Goal: Ask a question: Seek information or help from site administrators or community

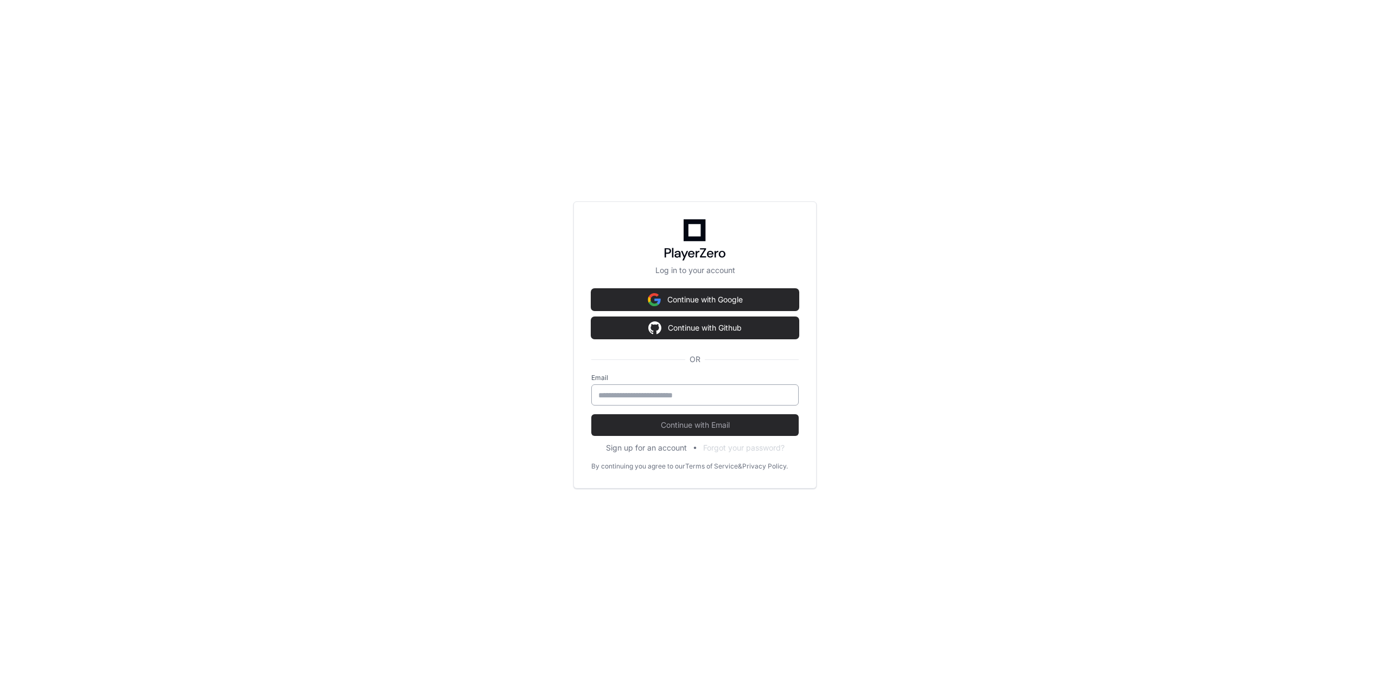
click at [669, 397] on input "email" at bounding box center [695, 395] width 193 height 11
type input "**********"
click at [662, 423] on span "Continue with Email" at bounding box center [694, 425] width 207 height 11
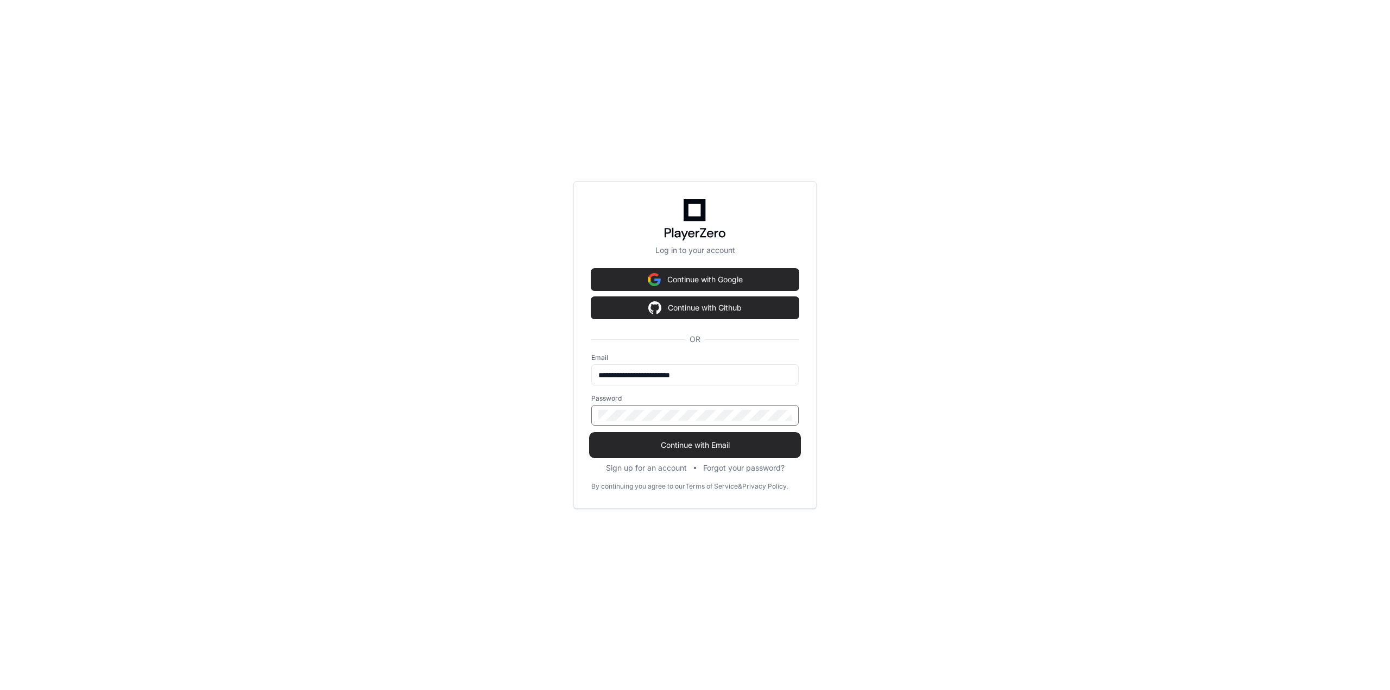
click at [666, 436] on button "Continue with Email" at bounding box center [694, 445] width 207 height 22
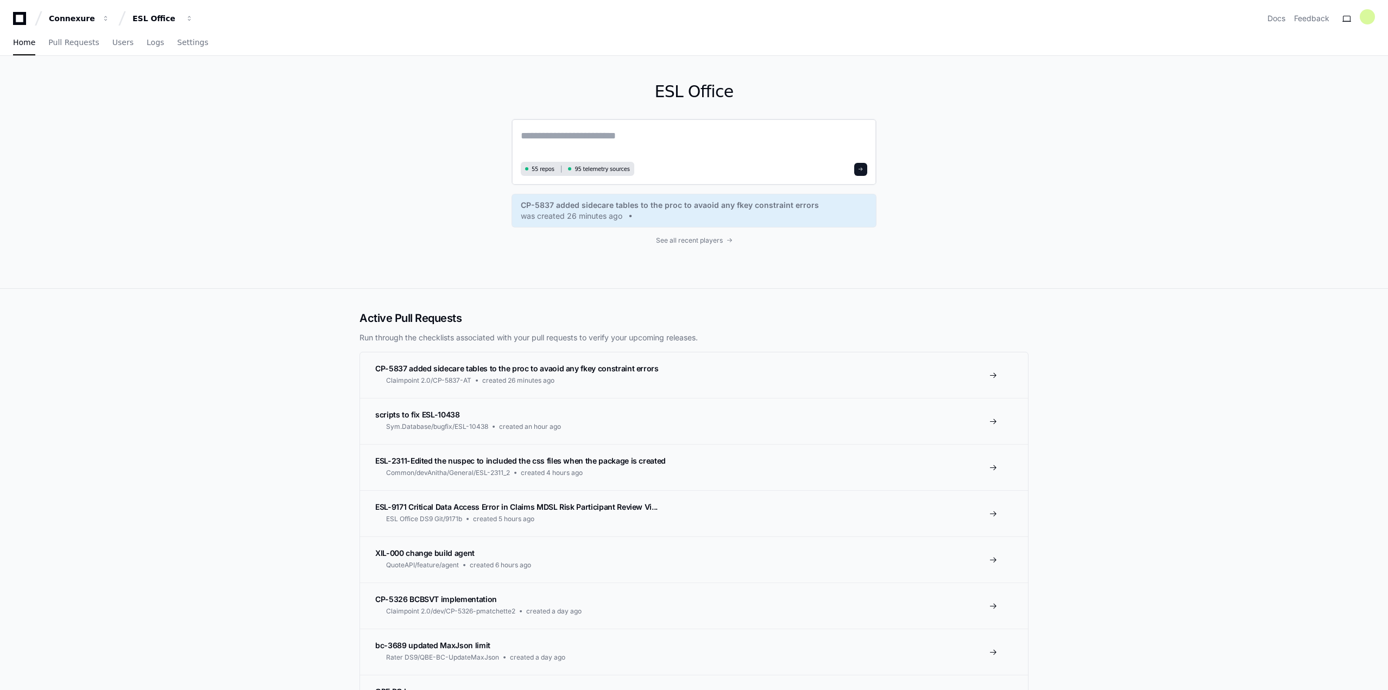
click at [598, 137] on textarea at bounding box center [694, 143] width 347 height 30
paste textarea "**********"
type textarea "**********"
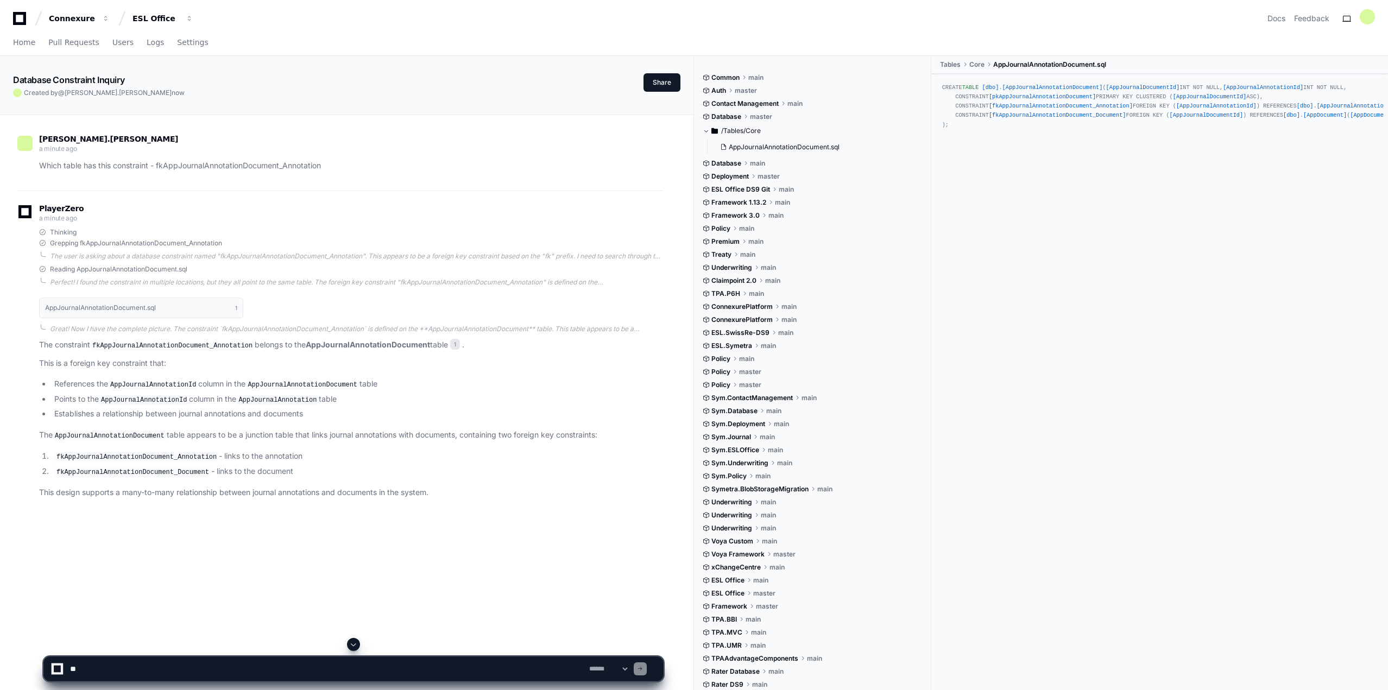
click at [1066, 88] on span "[AppJournalAnnotationDocument]" at bounding box center [1053, 87] width 100 height 7
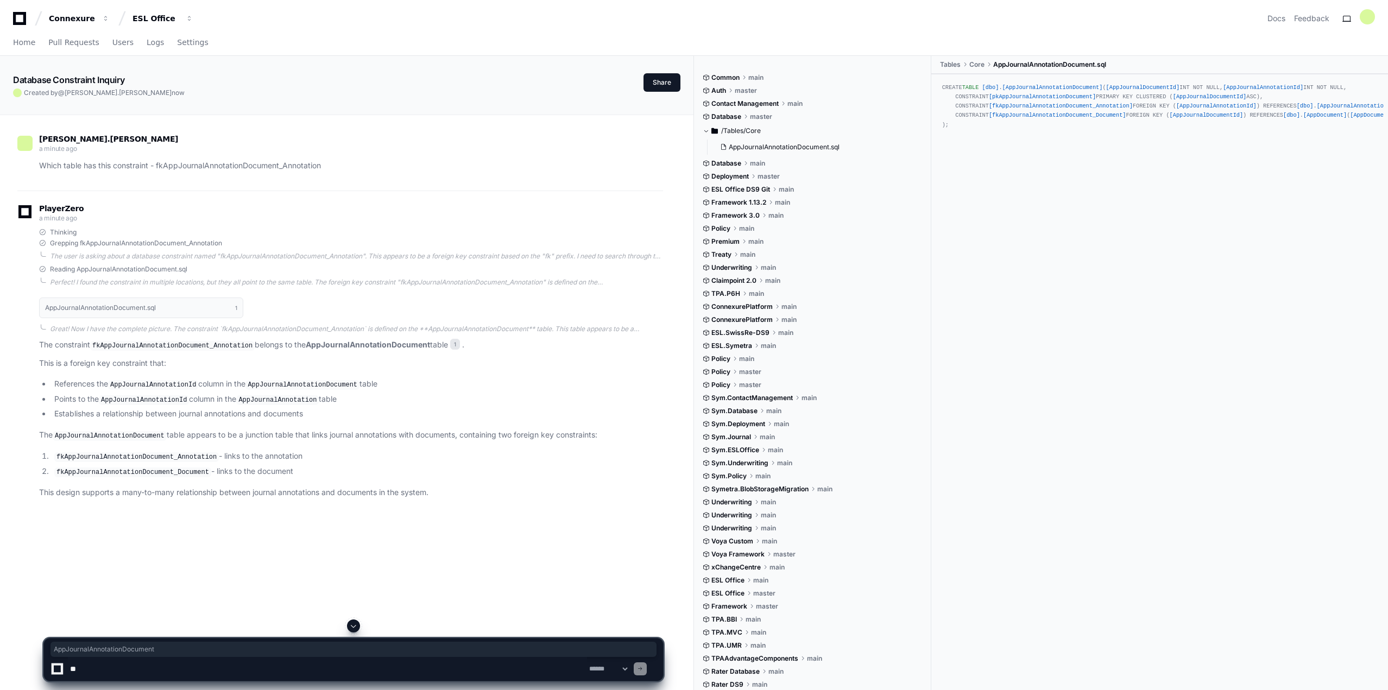
click at [241, 665] on textarea at bounding box center [327, 669] width 519 height 24
paste textarea "**********"
type textarea "**********"
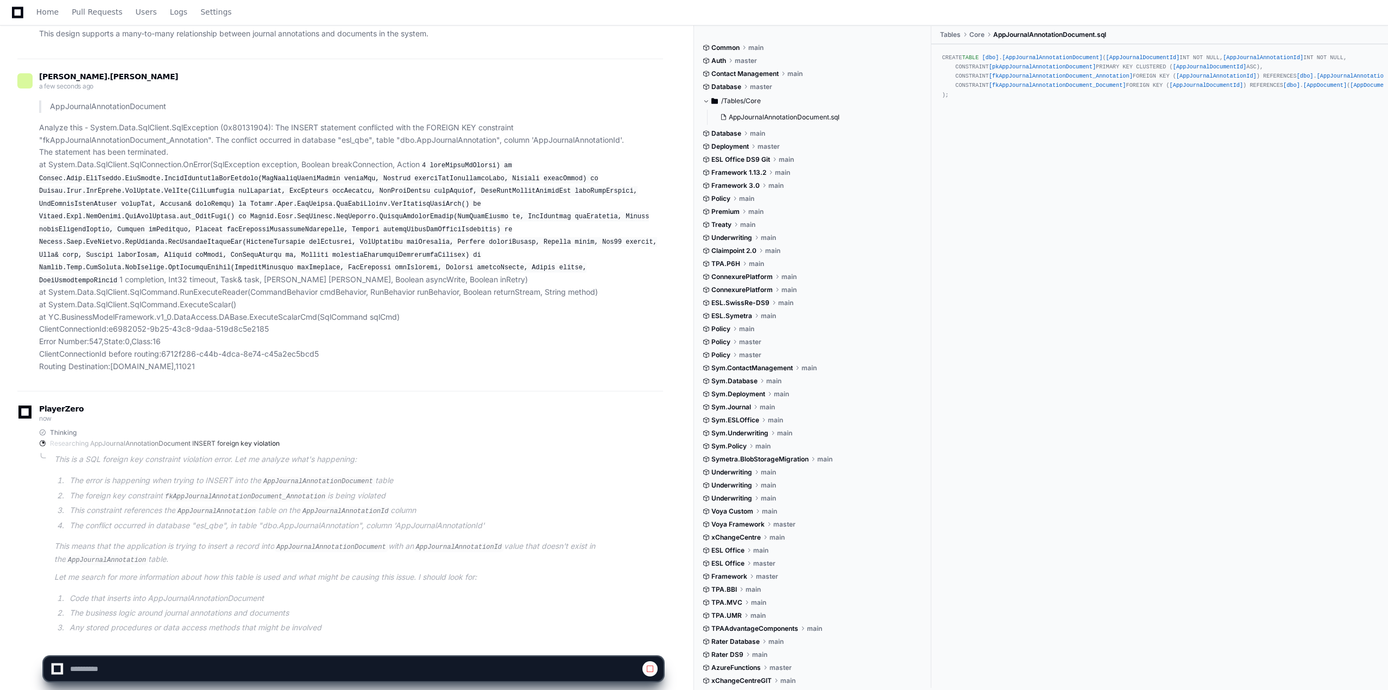
scroll to position [465, 0]
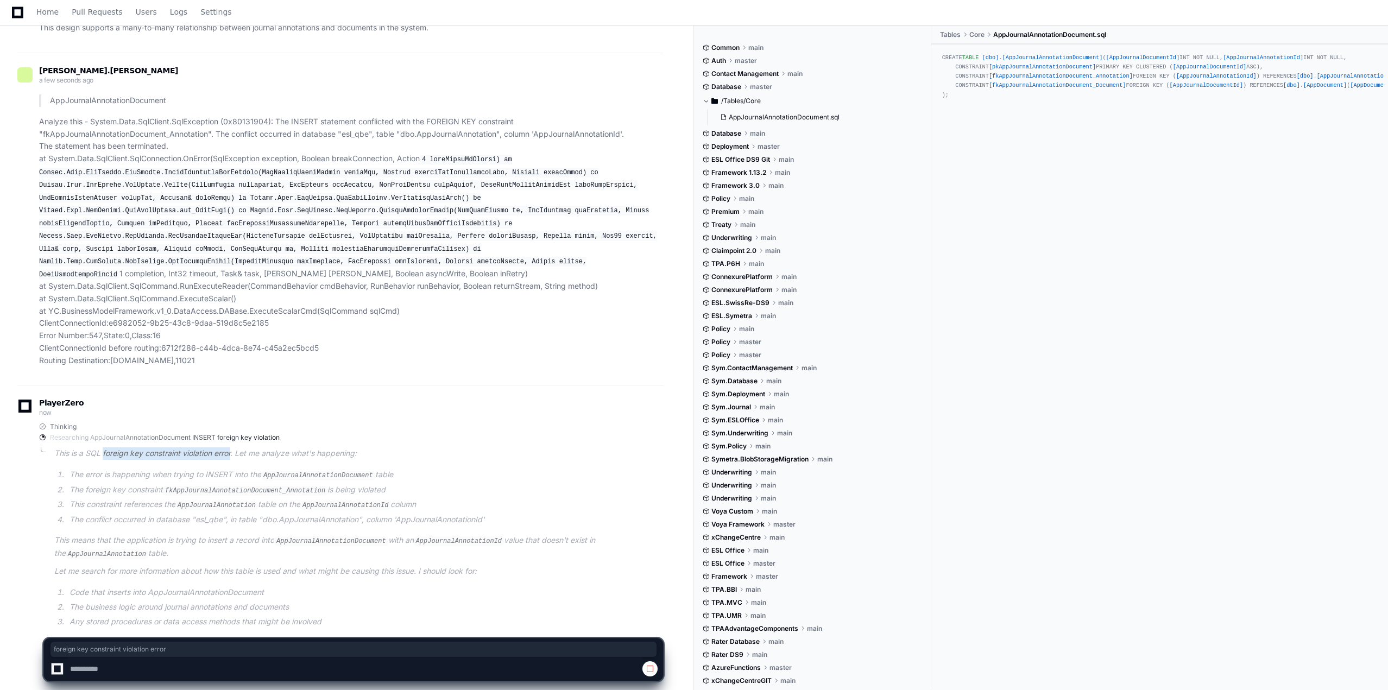
drag, startPoint x: 104, startPoint y: 435, endPoint x: 234, endPoint y: 436, distance: 129.3
click at [234, 448] on p "This is a SQL foreign key constraint violation error. Let me analyze what's hap…" at bounding box center [358, 454] width 609 height 12
drag, startPoint x: 112, startPoint y: 456, endPoint x: 204, endPoint y: 453, distance: 91.8
click at [204, 469] on li "The error is happening when trying to INSERT into the AppJournalAnnotationDocum…" at bounding box center [364, 475] width 597 height 13
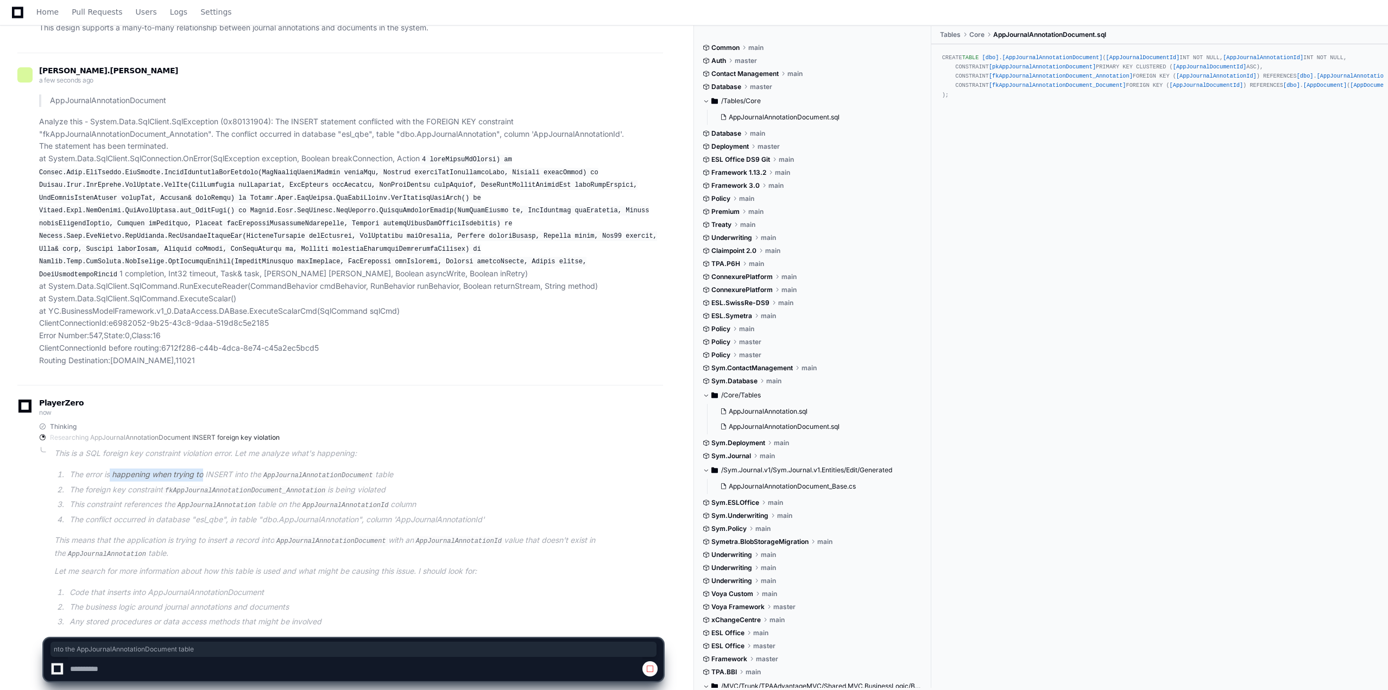
drag, startPoint x: 237, startPoint y: 456, endPoint x: 407, endPoint y: 462, distance: 169.6
click at [407, 469] on li "The error is happening when trying to INSERT into the AppJournalAnnotationDocum…" at bounding box center [364, 475] width 597 height 13
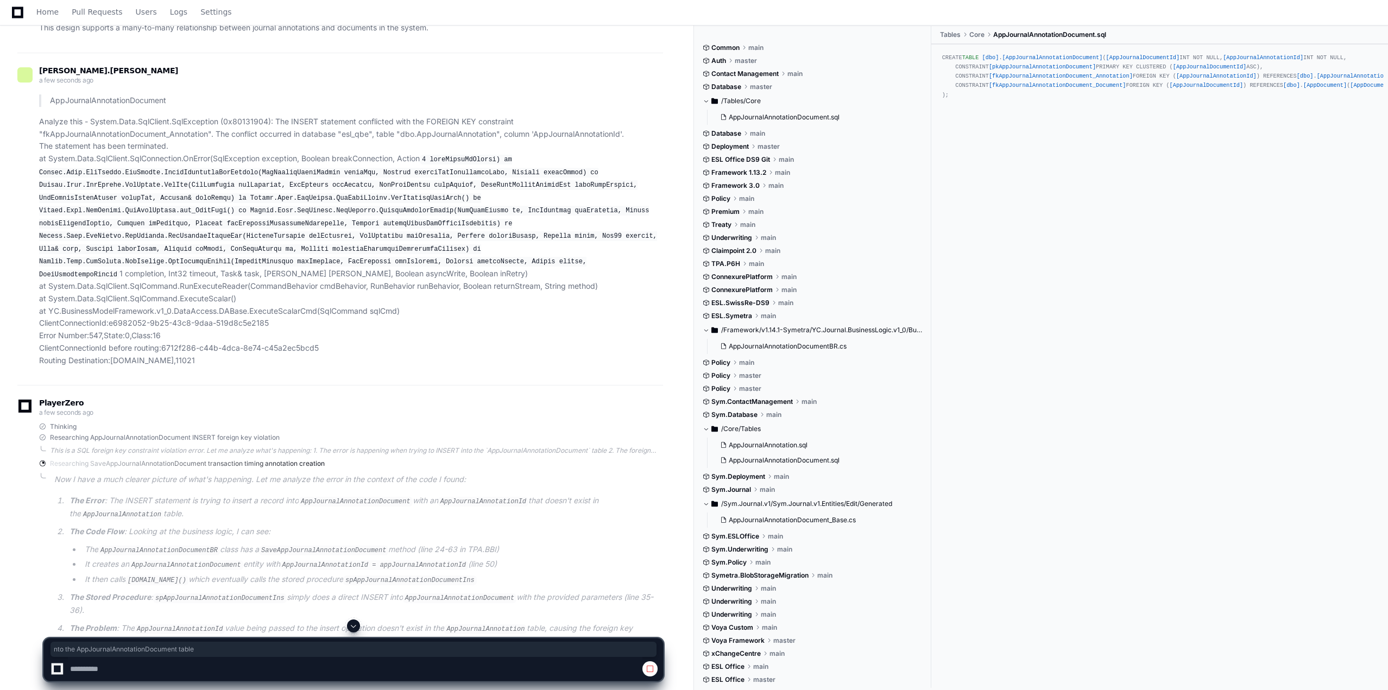
click at [320, 277] on p "Analyze this - System.Data.SqlClient.SqlException (0x80131904): The INSERT stat…" at bounding box center [351, 241] width 624 height 251
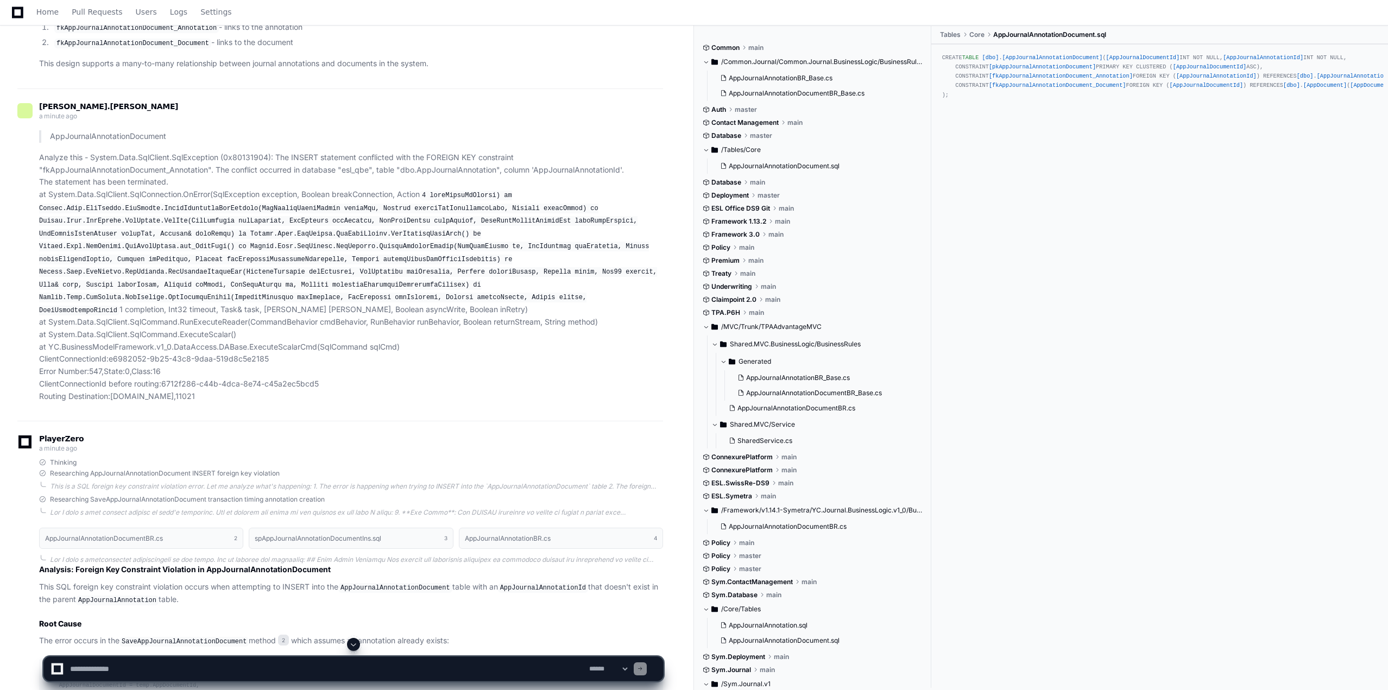
scroll to position [597, 0]
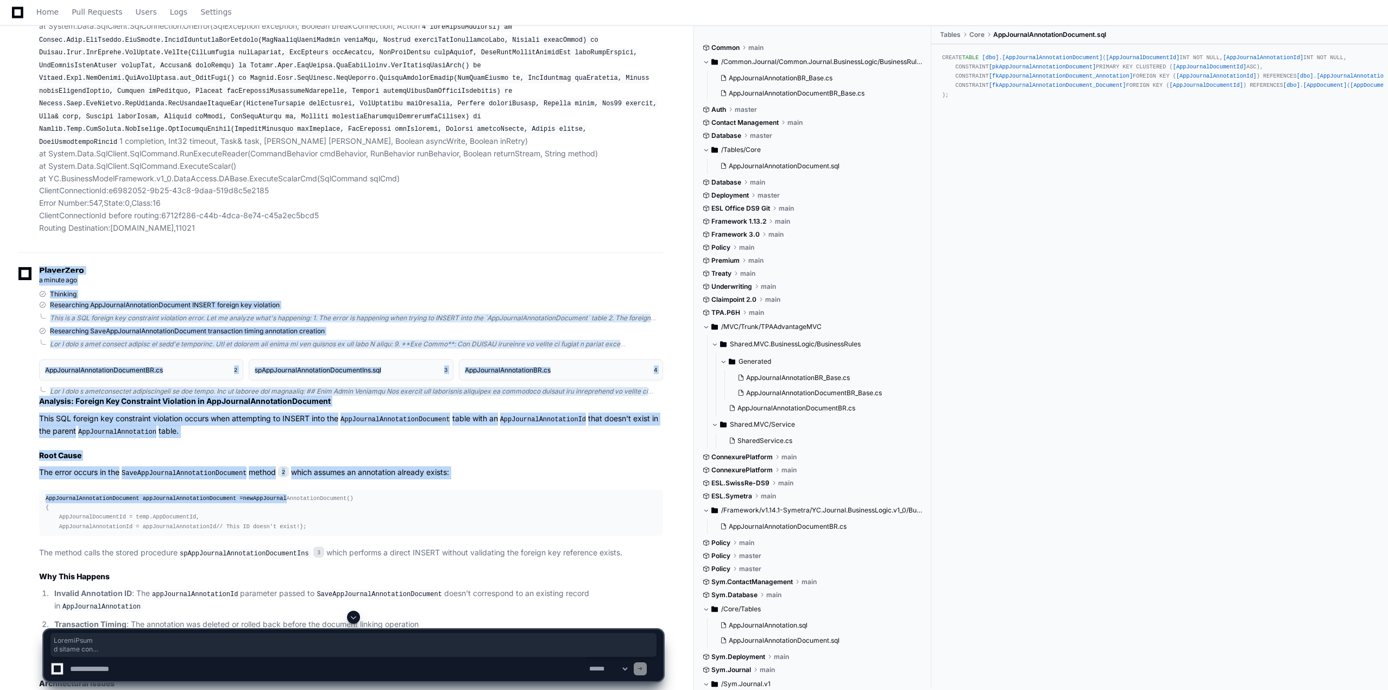
drag, startPoint x: 37, startPoint y: 243, endPoint x: 268, endPoint y: 467, distance: 322.2
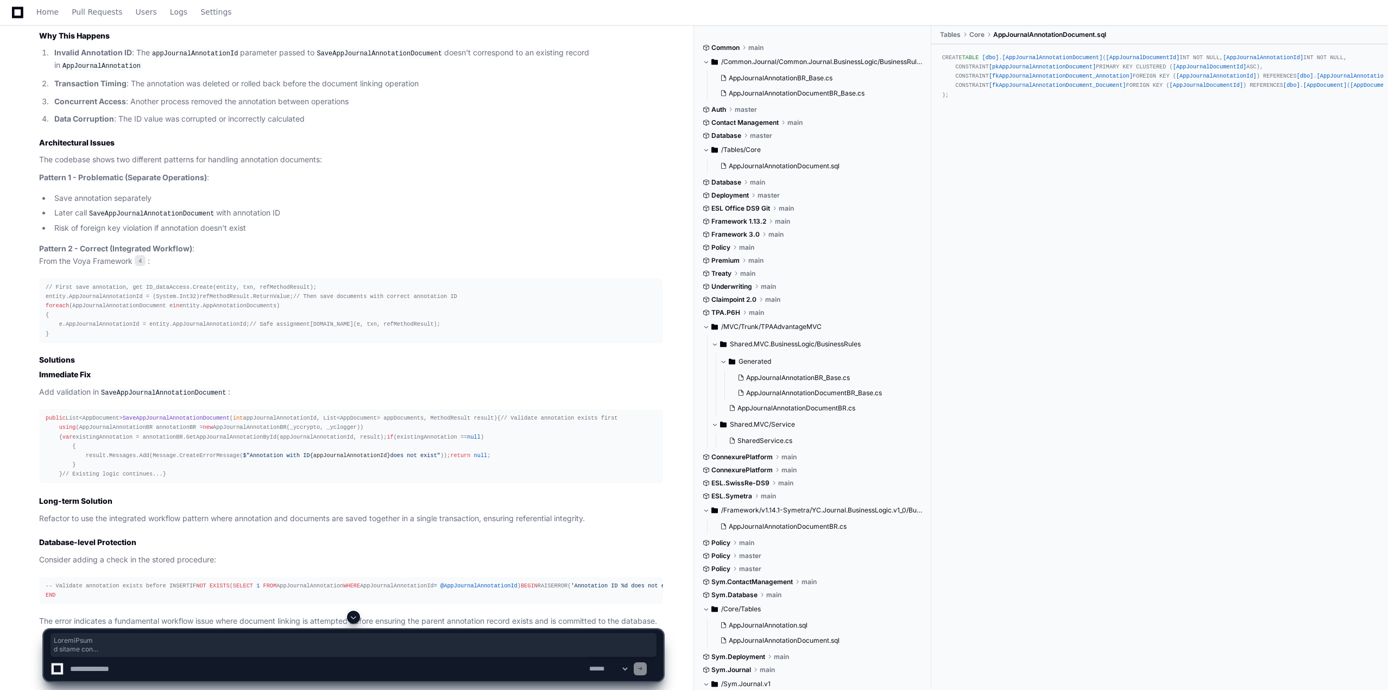
scroll to position [1249, 0]
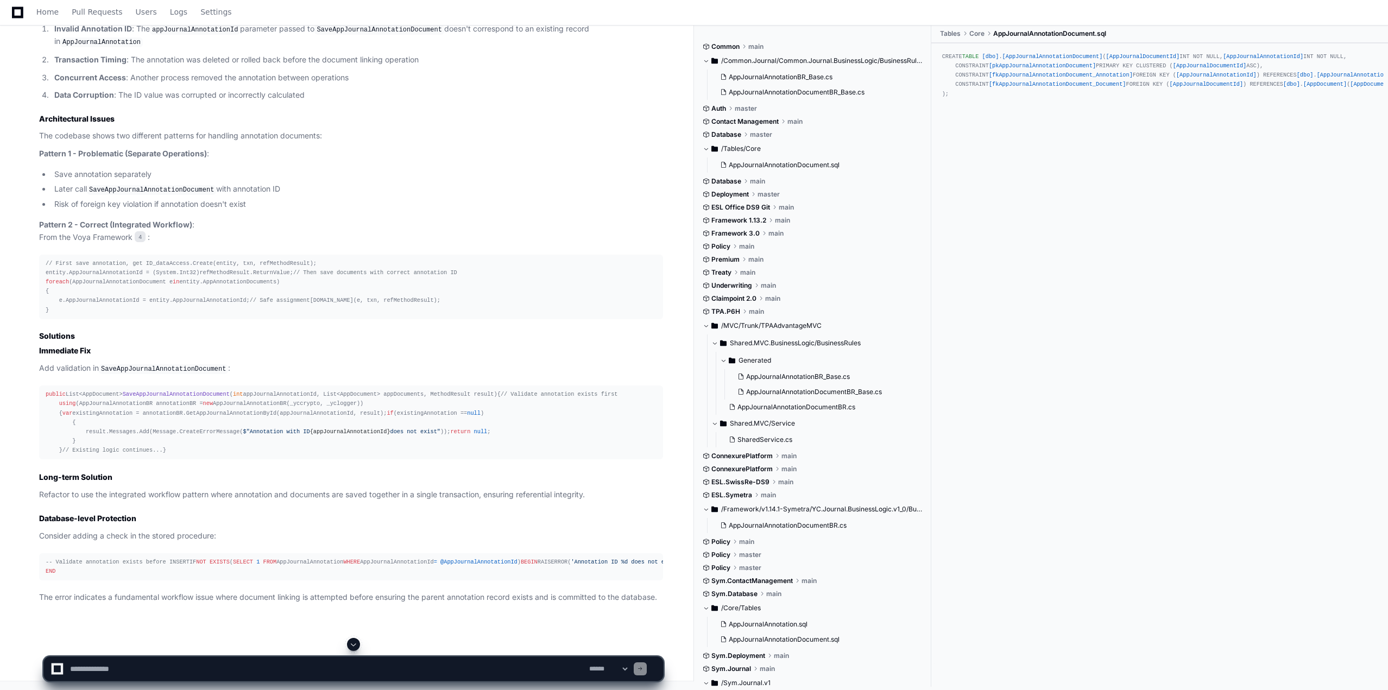
click at [275, 362] on p "Add validation in SaveAppJournalAnnotationDocument :" at bounding box center [351, 368] width 624 height 13
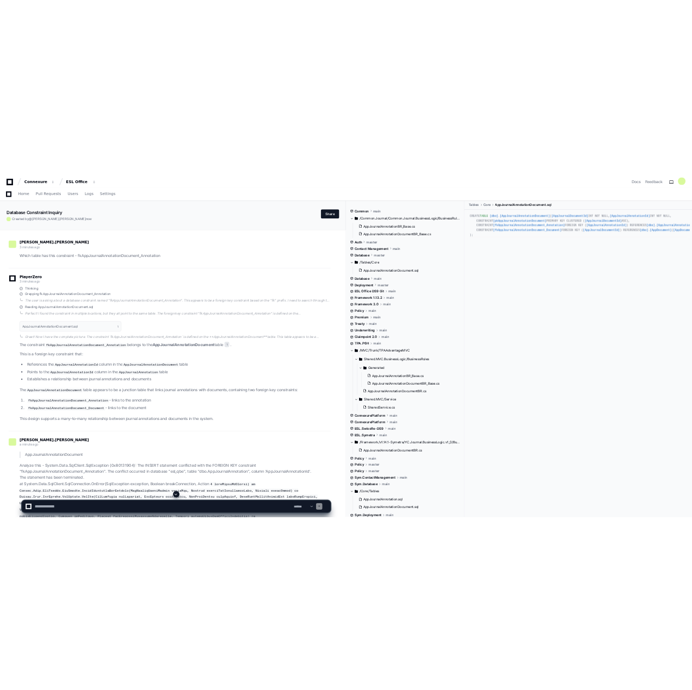
scroll to position [380, 0]
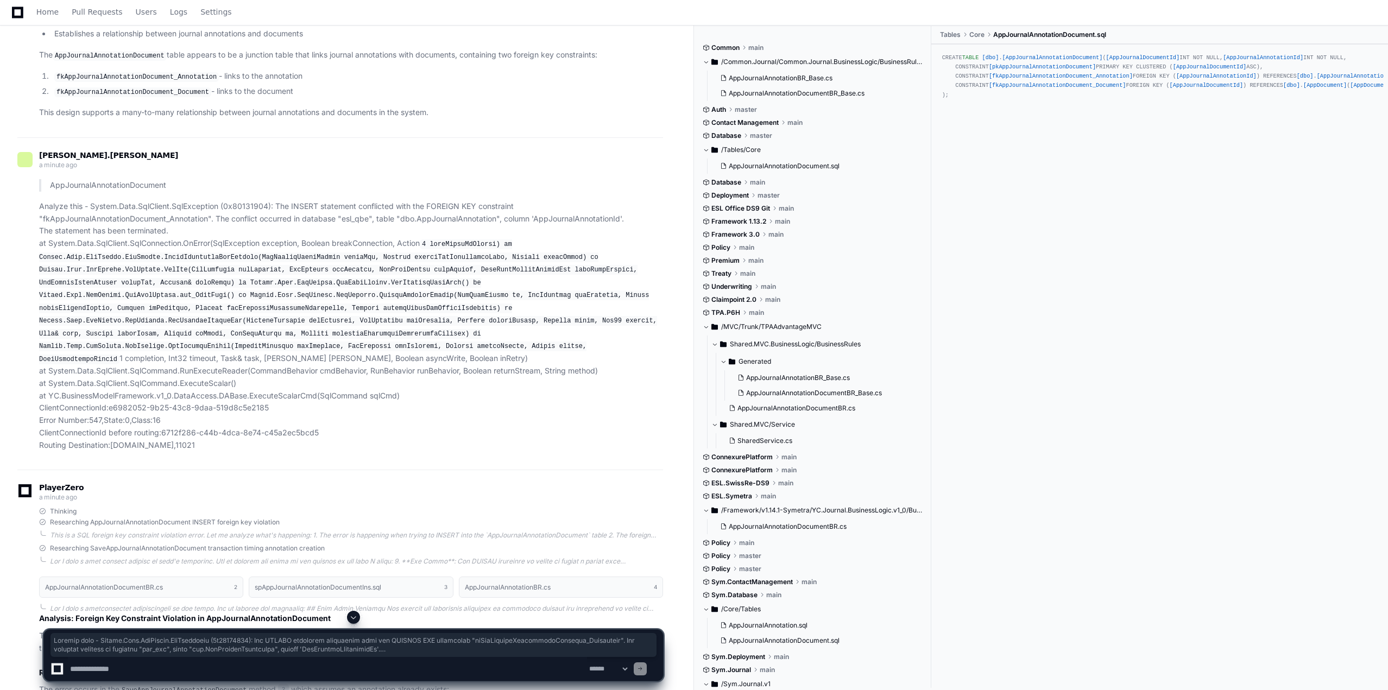
drag, startPoint x: 39, startPoint y: 203, endPoint x: 387, endPoint y: 423, distance: 411.8
click at [387, 423] on p "Analyze this - System.Data.SqlClient.SqlException (0x80131904): The INSERT stat…" at bounding box center [351, 325] width 624 height 251
copy p "Analyze this - System.Data.SqlClient.SqlException (0x80131904): The INSERT stat…"
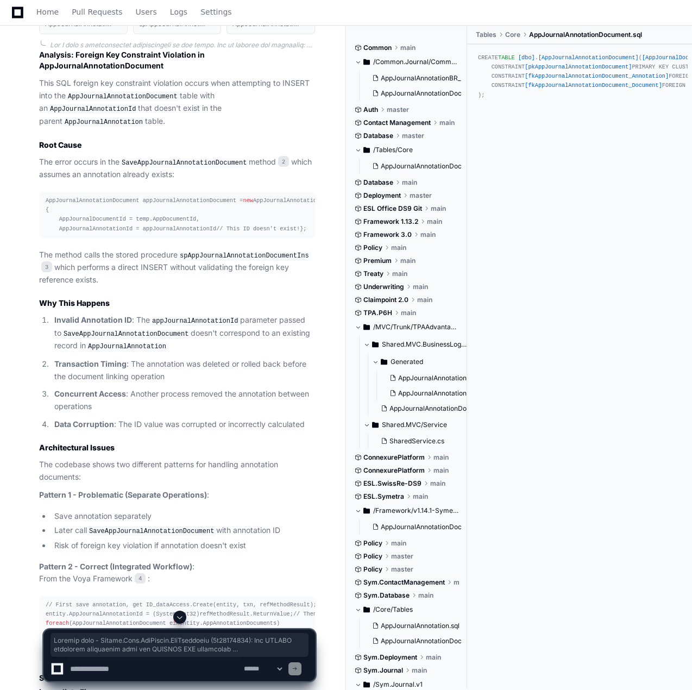
scroll to position [1032, 0]
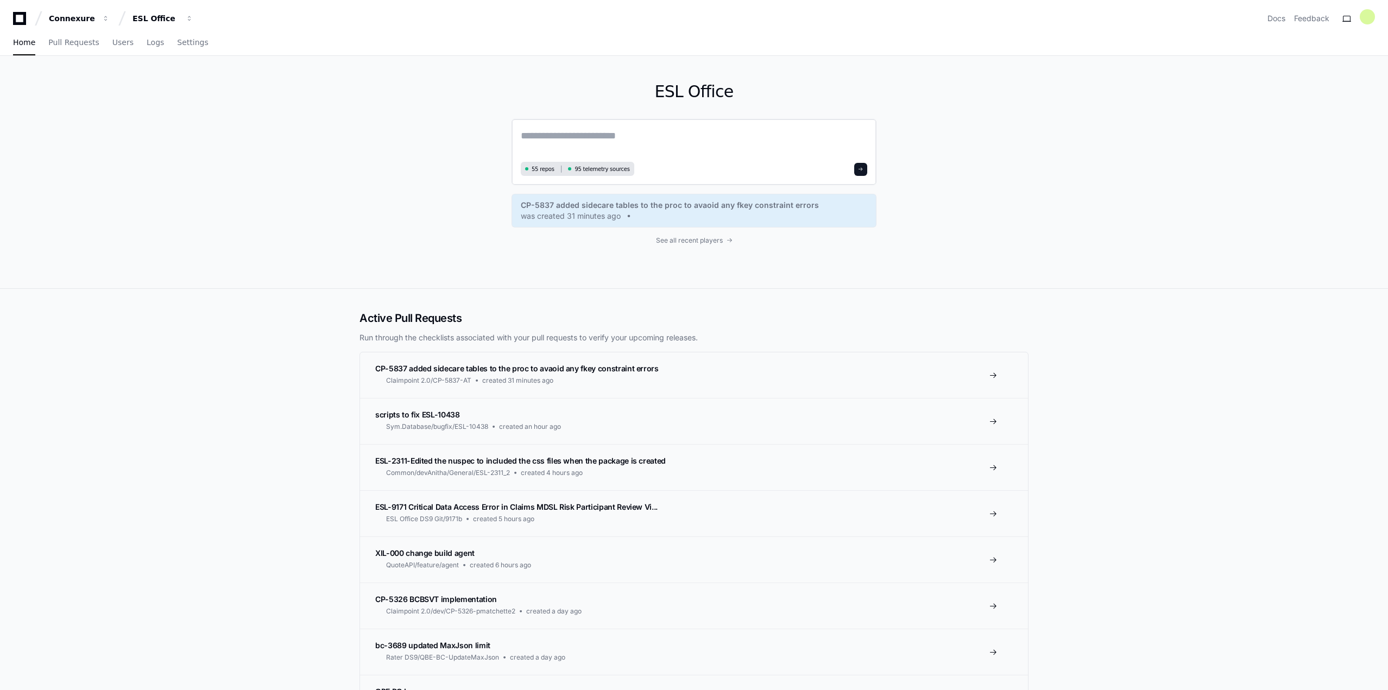
click at [658, 128] on div "55 repos 95 telemetry sources" at bounding box center [694, 152] width 365 height 66
click at [648, 140] on textarea at bounding box center [694, 143] width 347 height 30
paste textarea "**********"
type textarea "**********"
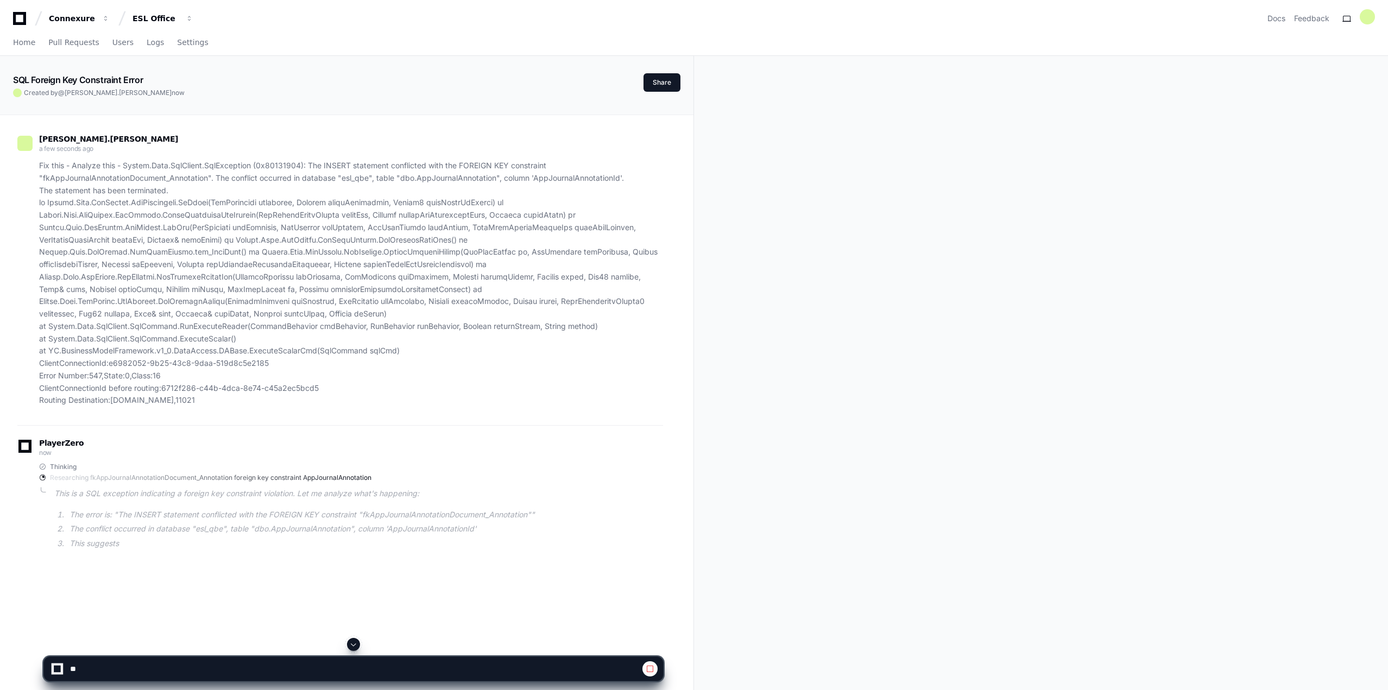
click at [17, 93] on div at bounding box center [17, 93] width 9 height 9
click at [990, 378] on div "SQL Foreign Key Constraint Error Created by @ [PERSON_NAME].[PERSON_NAME] now S…" at bounding box center [694, 461] width 1388 height 811
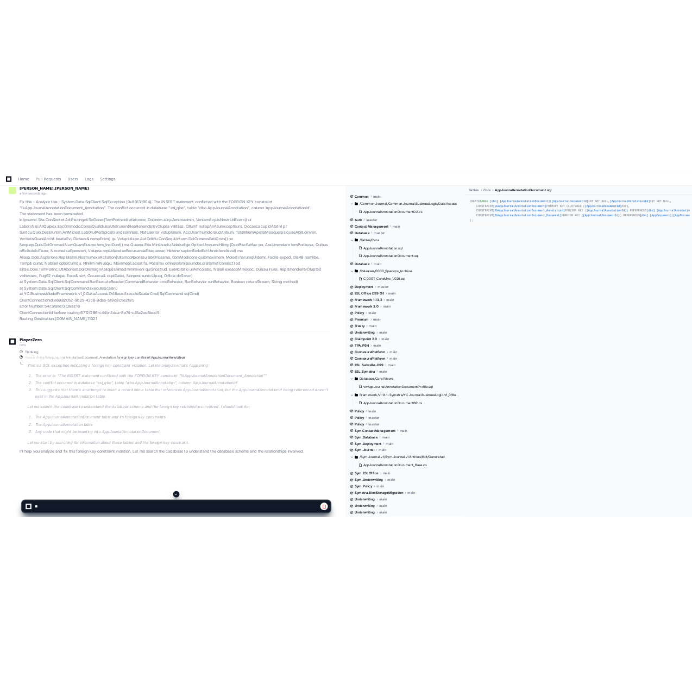
scroll to position [177, 0]
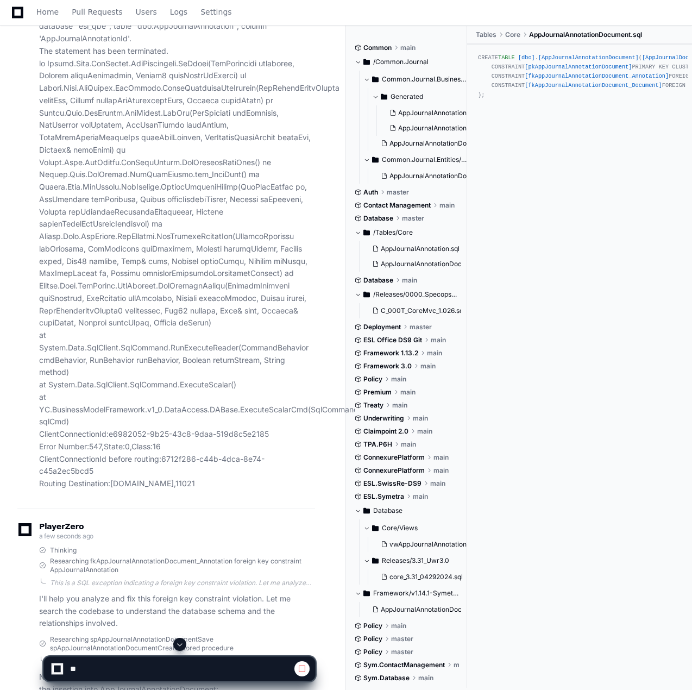
click at [299, 284] on p "Fix this - Analyze this - System.Data.SqlClient.SqlException (0x80131904): The …" at bounding box center [177, 236] width 276 height 507
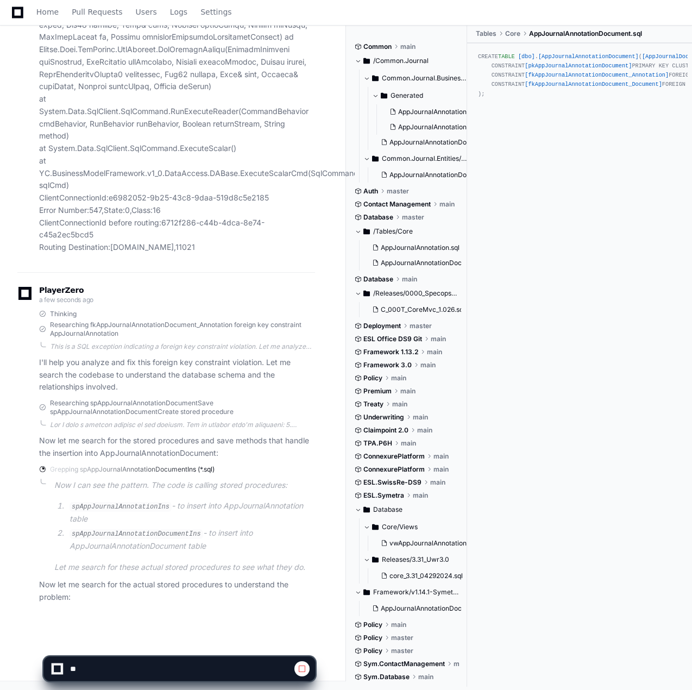
scroll to position [370, 0]
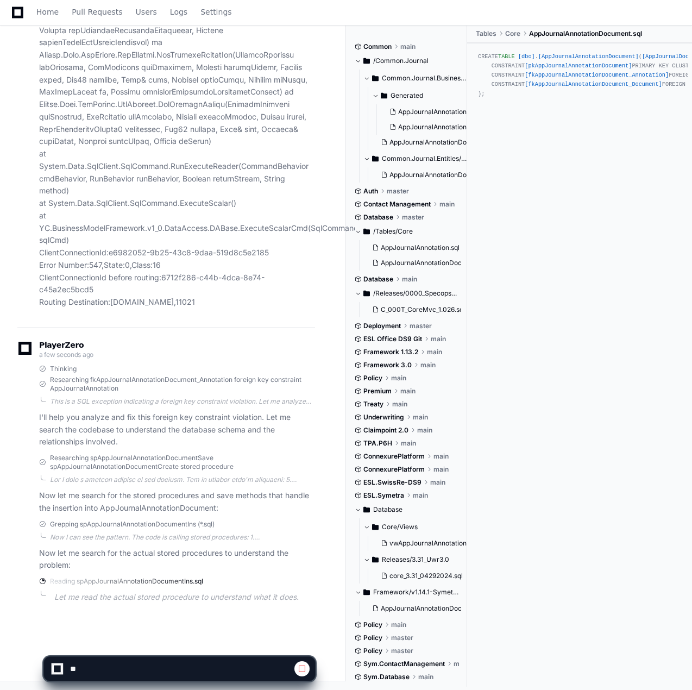
click at [304, 666] on span at bounding box center [302, 668] width 9 height 9
click at [304, 668] on span at bounding box center [302, 668] width 9 height 9
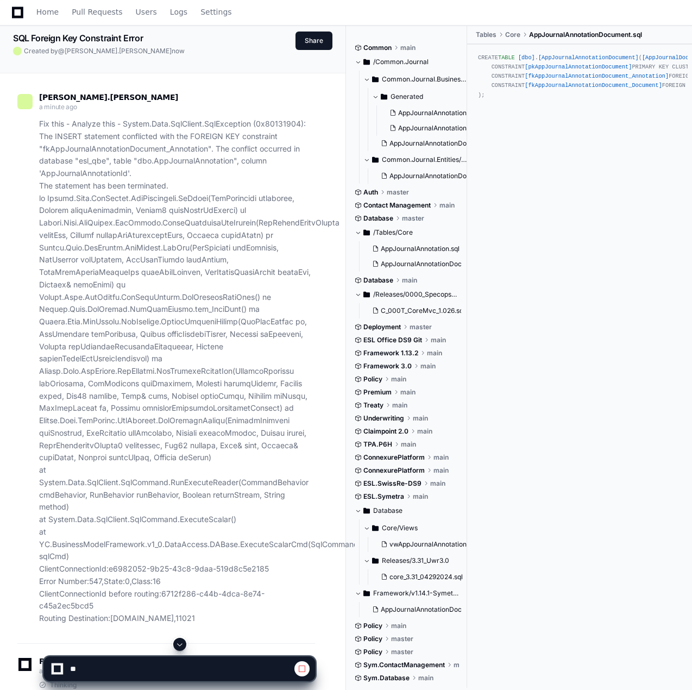
scroll to position [0, 0]
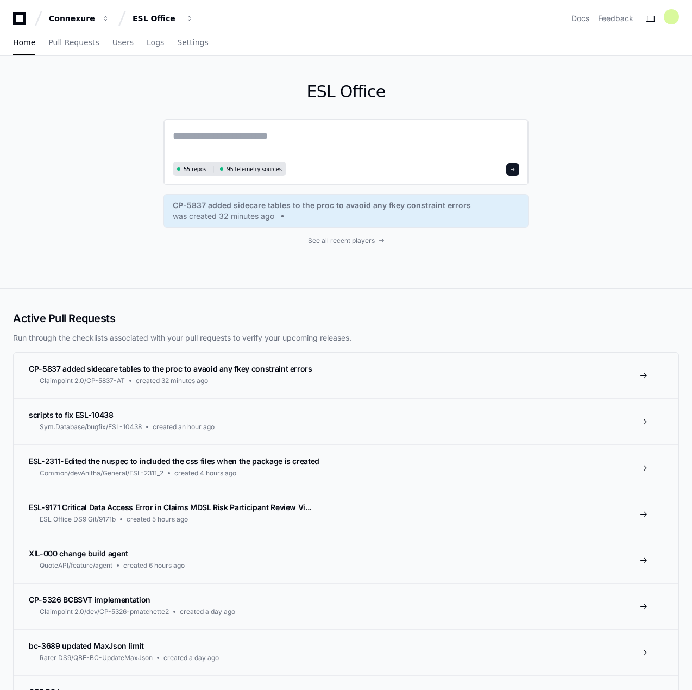
click at [237, 131] on textarea at bounding box center [346, 143] width 347 height 30
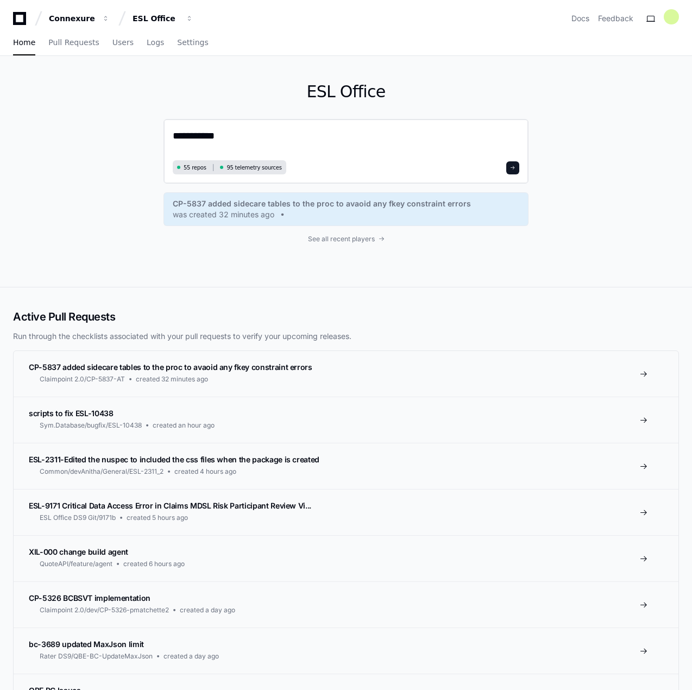
paste textarea "**********"
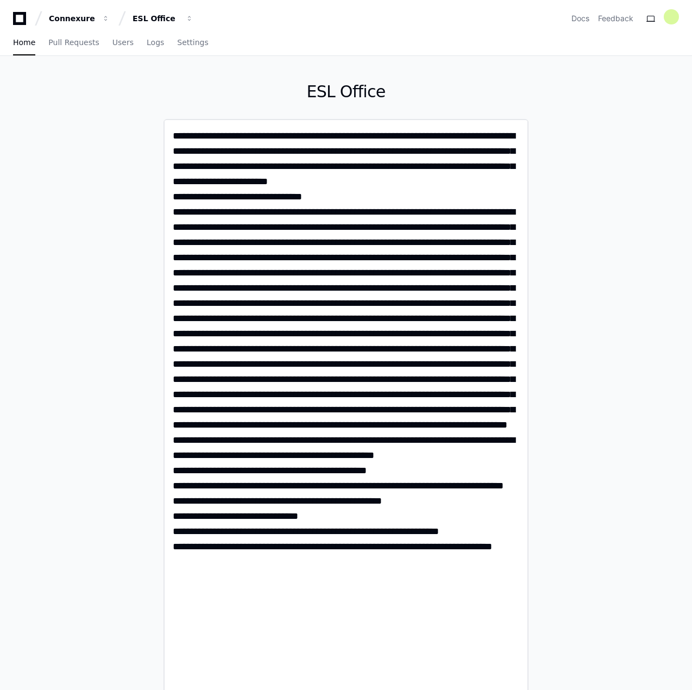
click at [262, 137] on textarea at bounding box center [346, 408] width 347 height 561
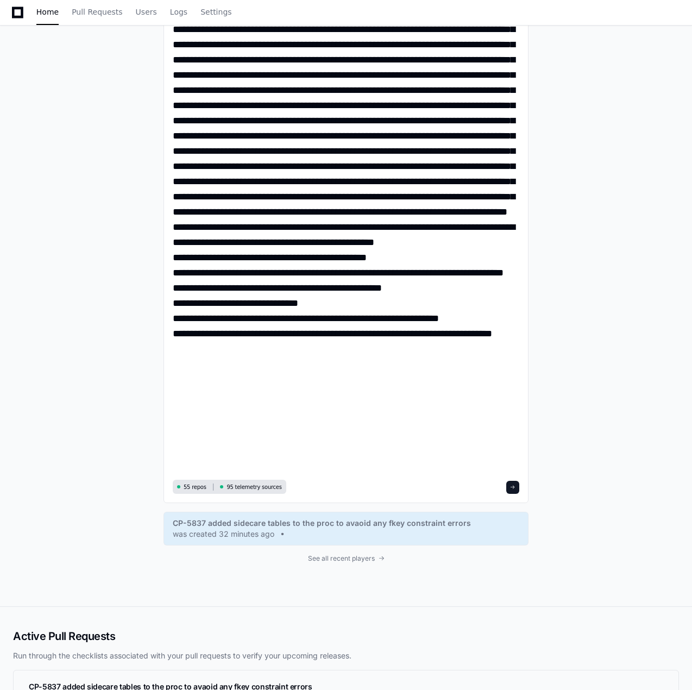
scroll to position [489, 0]
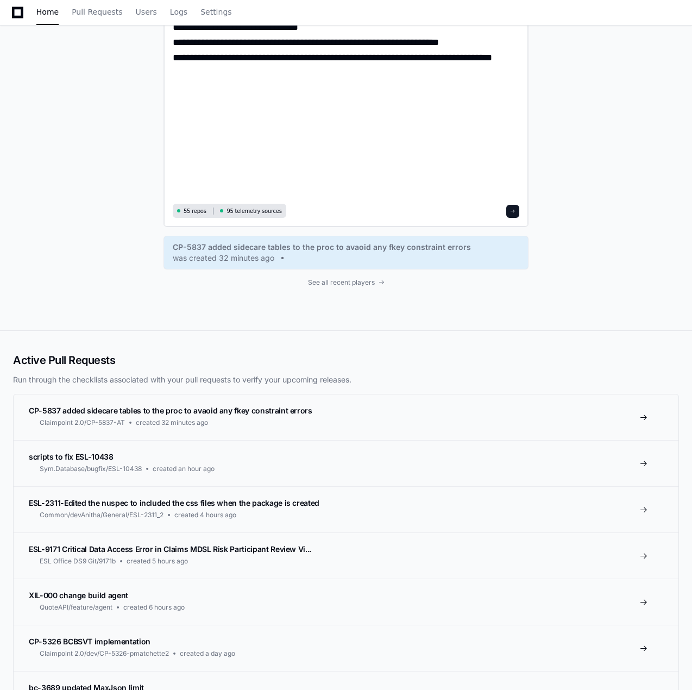
type textarea "**********"
click at [512, 210] on span at bounding box center [512, 211] width 5 height 5
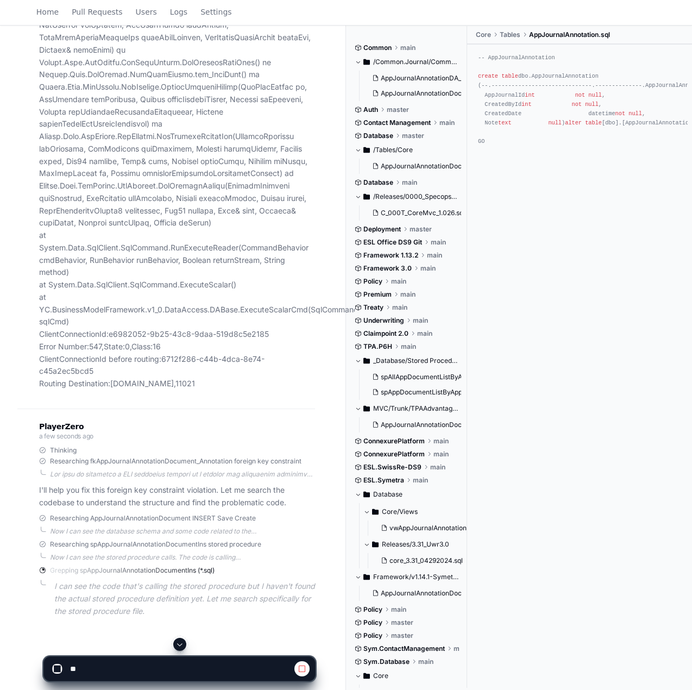
scroll to position [303, 0]
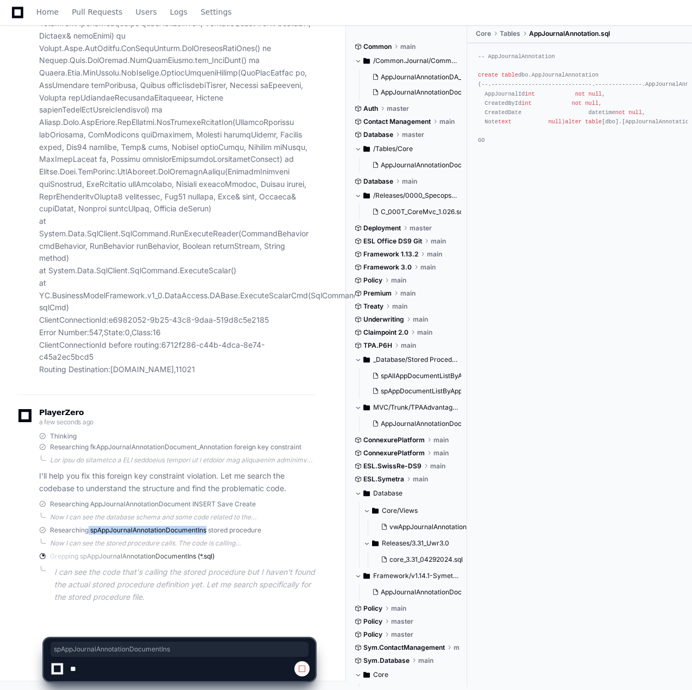
drag, startPoint x: 89, startPoint y: 531, endPoint x: 207, endPoint y: 530, distance: 117.9
click at [207, 530] on span "Researching spAppJournalAnnotationDocumentIns stored procedure" at bounding box center [155, 530] width 211 height 9
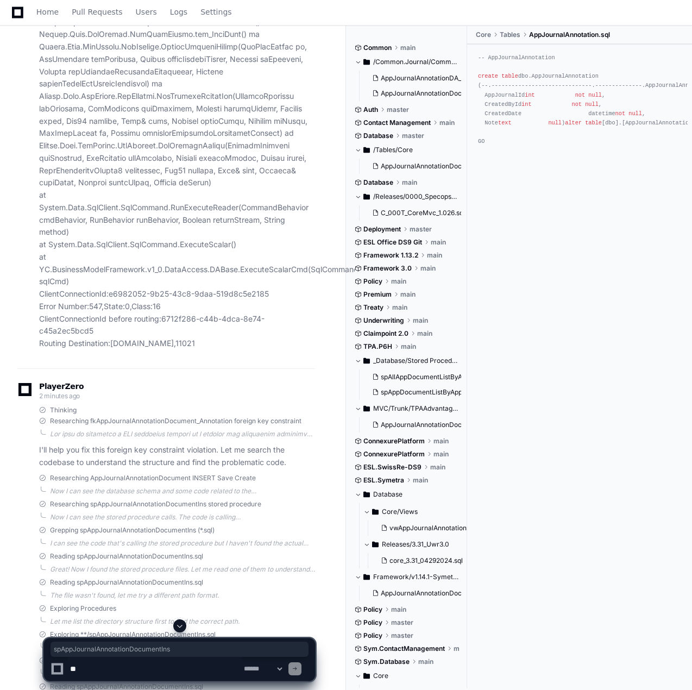
scroll to position [217, 0]
